Goal: Task Accomplishment & Management: Use online tool/utility

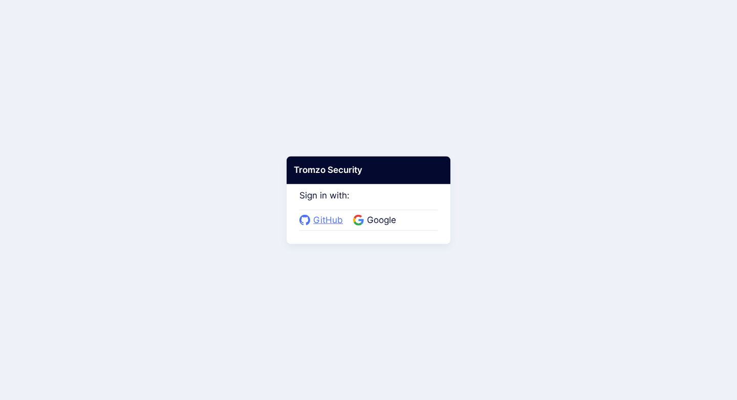
click at [331, 224] on span "GitHub" at bounding box center [328, 220] width 36 height 13
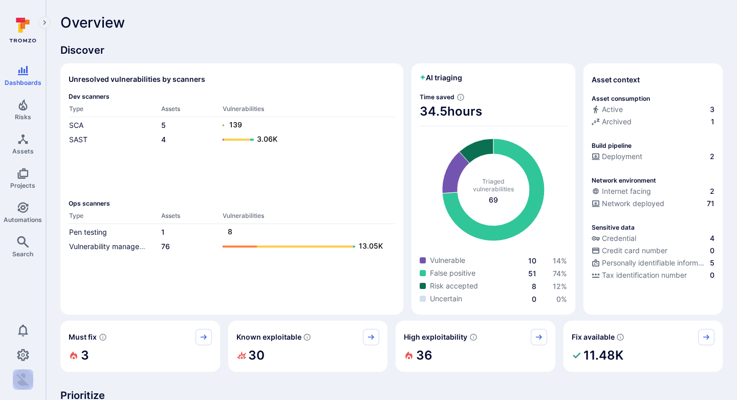
click at [23, 378] on img "button" at bounding box center [23, 379] width 20 height 20
click at [18, 303] on div at bounding box center [368, 200] width 737 height 400
click at [21, 370] on img "button" at bounding box center [23, 379] width 20 height 20
click at [31, 267] on div at bounding box center [368, 200] width 737 height 400
click at [24, 357] on icon "Settings" at bounding box center [23, 355] width 12 height 12
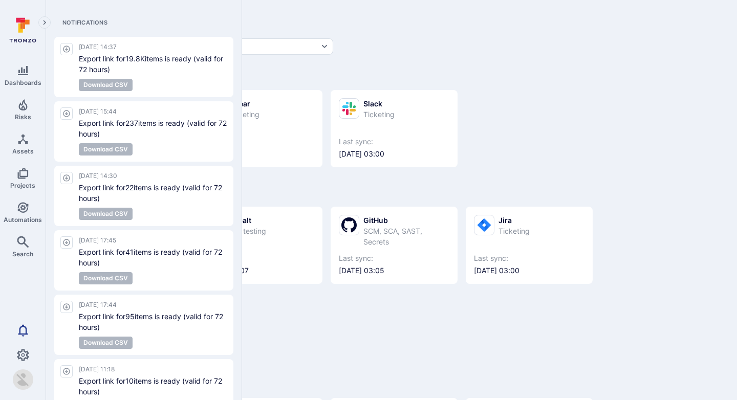
click at [21, 326] on icon "Notifications" at bounding box center [23, 330] width 10 height 12
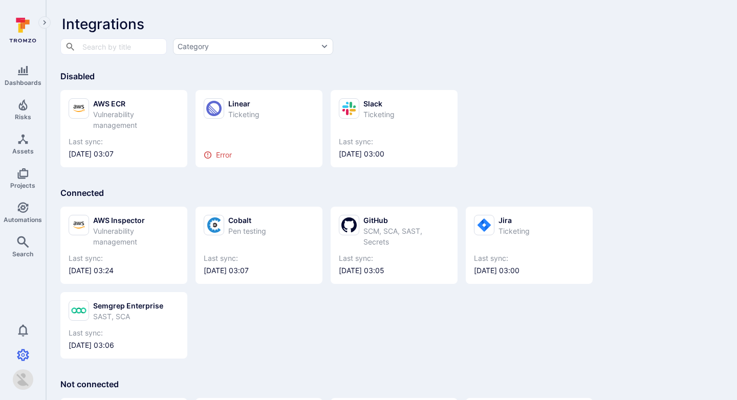
click at [349, 291] on div "AWS Inspector Vulnerability management Last sync: 2025/09/23 at 03:24 Cobalt Pe…" at bounding box center [391, 278] width 662 height 160
click at [30, 330] on button "0" at bounding box center [23, 330] width 46 height 20
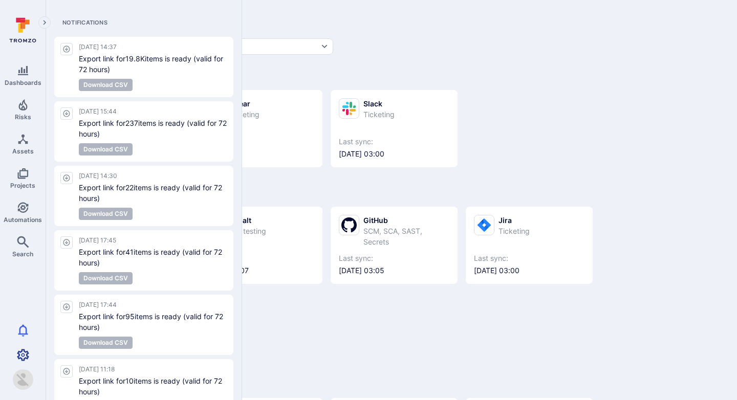
click at [20, 355] on icon "Settings" at bounding box center [23, 355] width 12 height 12
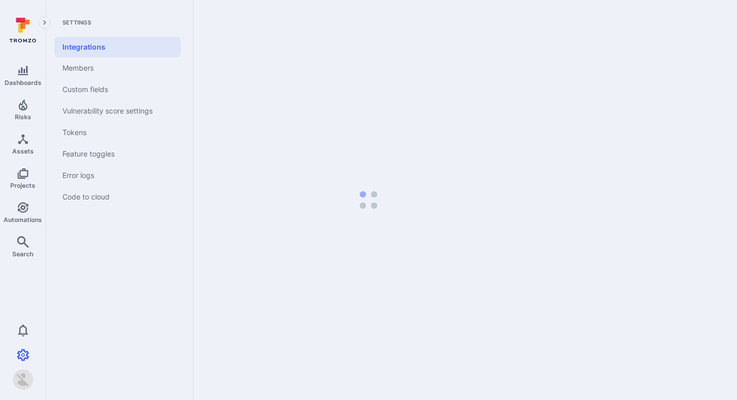
click at [27, 384] on img "button" at bounding box center [23, 379] width 20 height 20
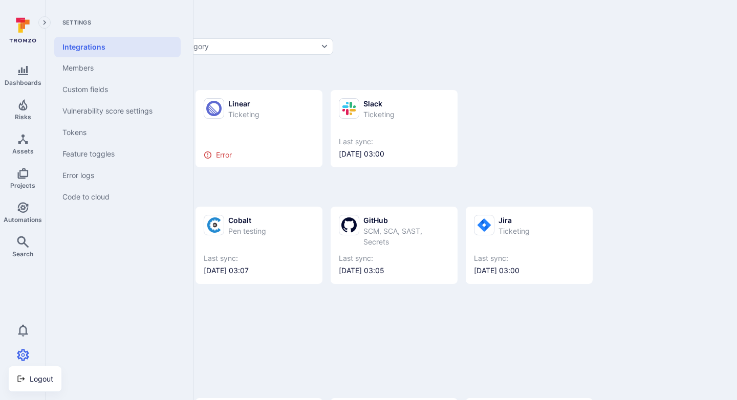
click at [19, 33] on div at bounding box center [368, 200] width 737 height 400
click at [24, 30] on icon at bounding box center [23, 30] width 46 height 36
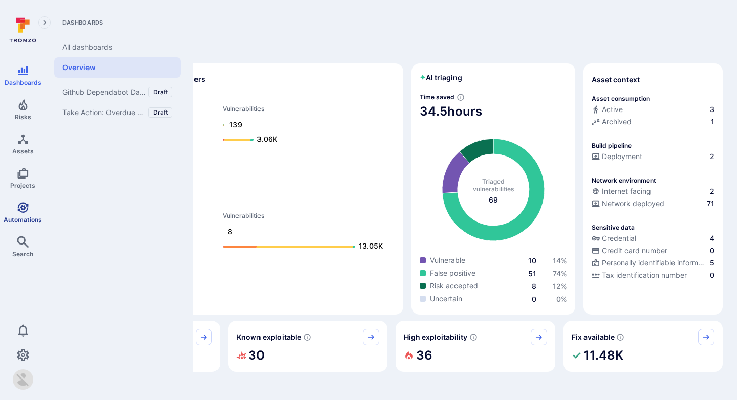
click at [24, 203] on icon "Automations" at bounding box center [23, 208] width 12 height 12
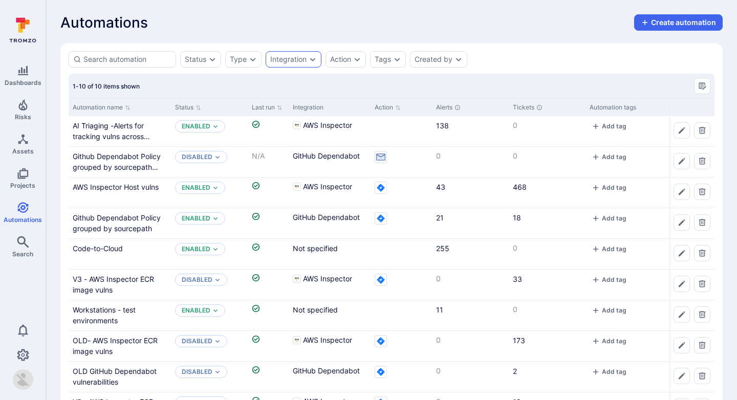
click at [314, 55] on icon "Expand dropdown" at bounding box center [312, 59] width 8 height 8
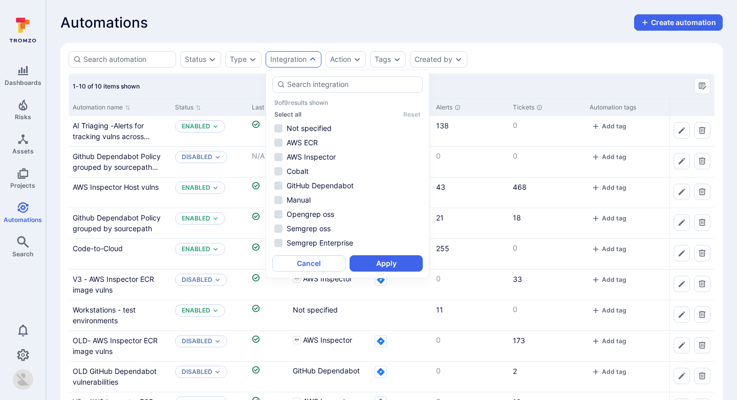
click at [336, 28] on div "Automations Create automation" at bounding box center [391, 22] width 662 height 16
